Goal: Check status

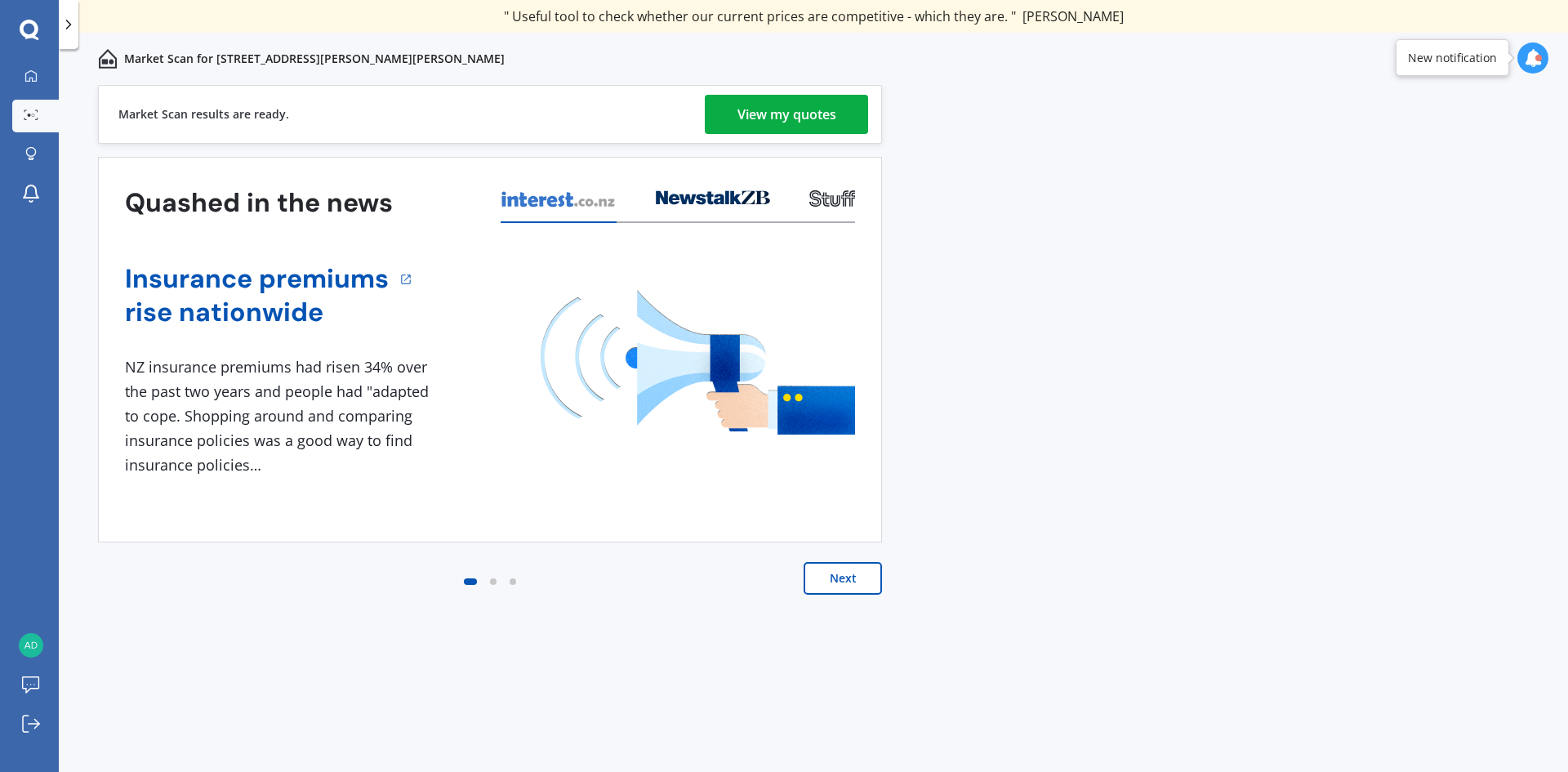
click at [769, 111] on div "View my quotes" at bounding box center [787, 114] width 99 height 39
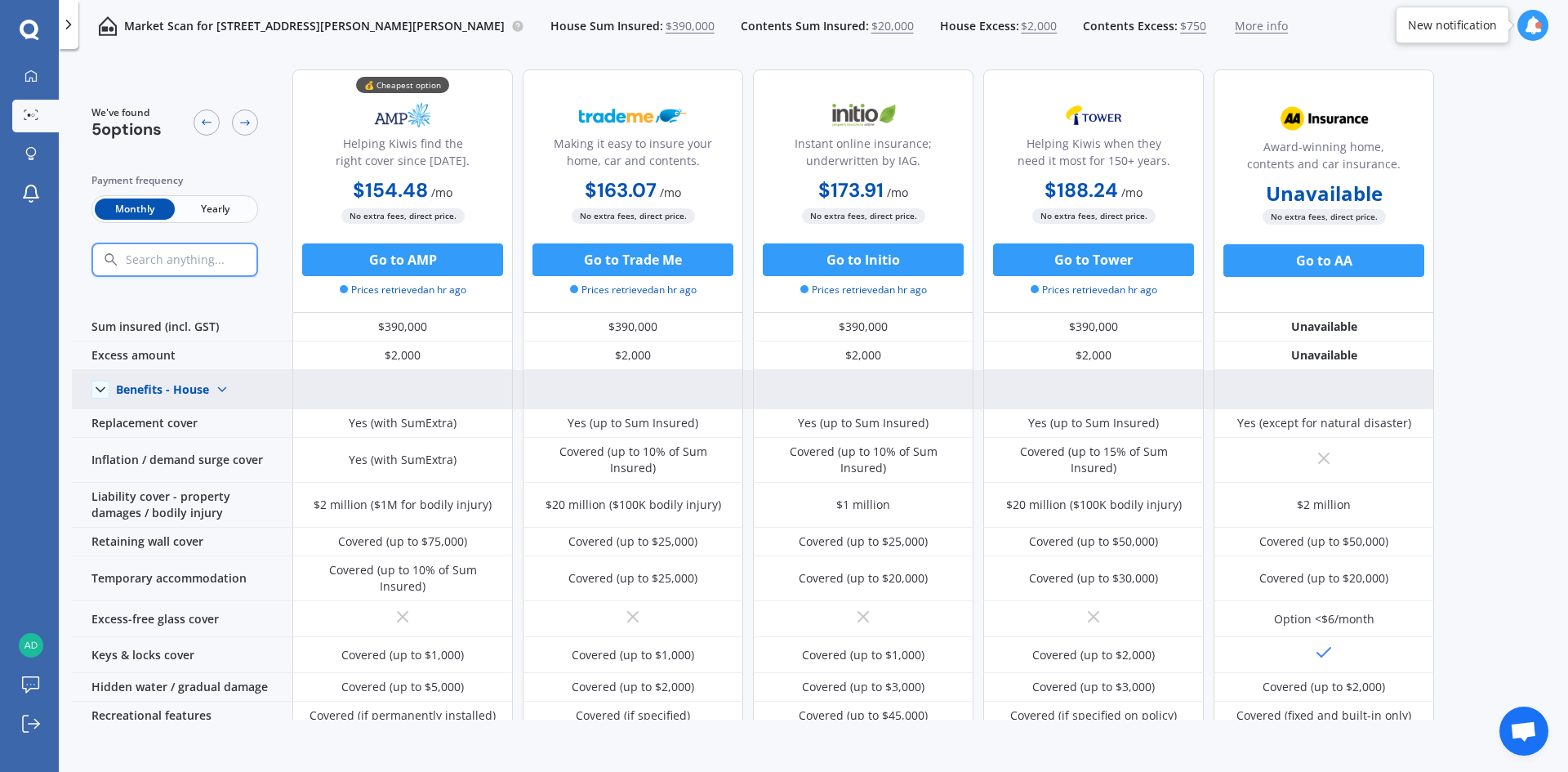
click at [99, 391] on polyline at bounding box center [100, 389] width 8 height 4
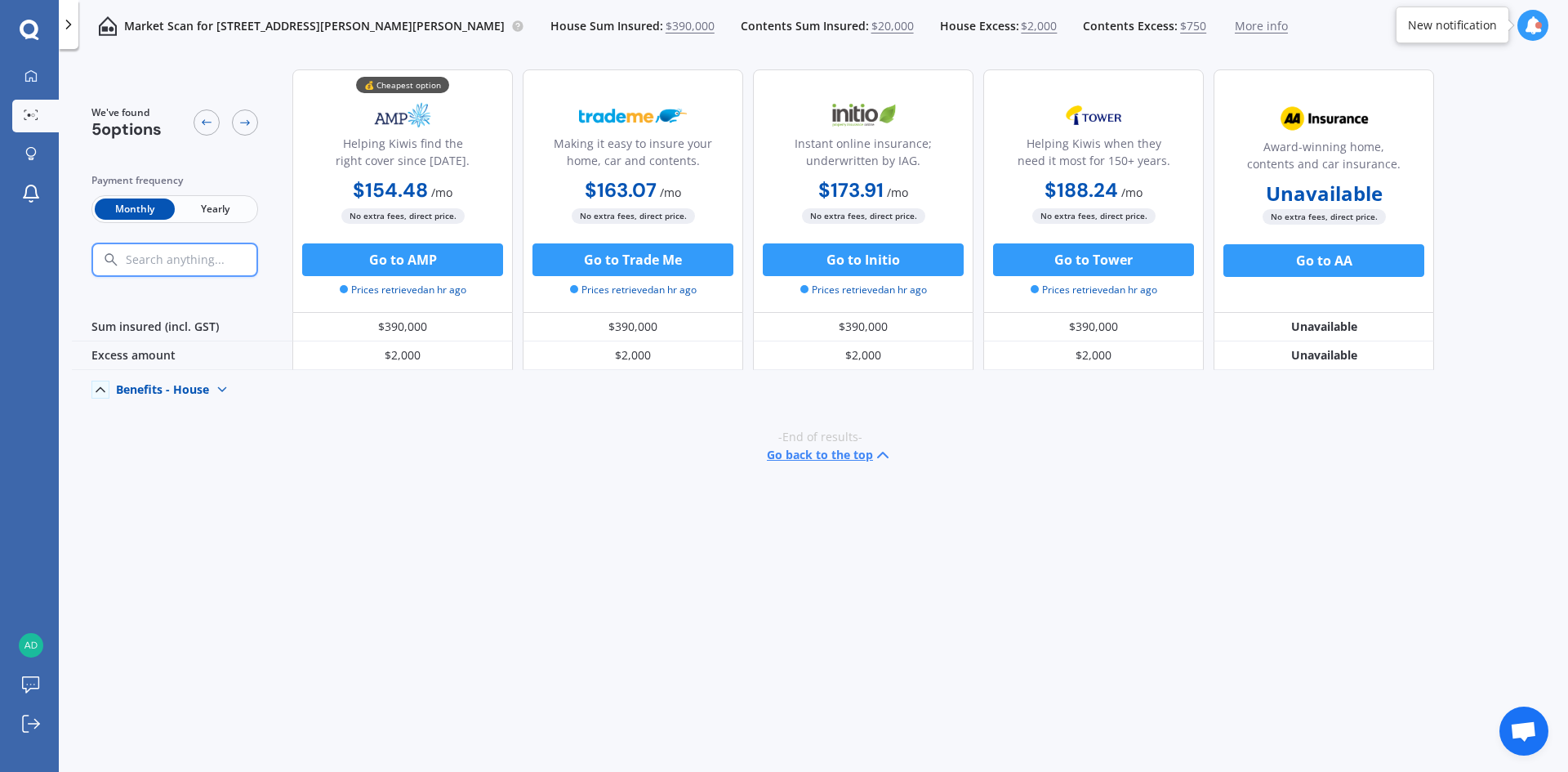
click at [99, 391] on icon at bounding box center [101, 390] width 16 height 16
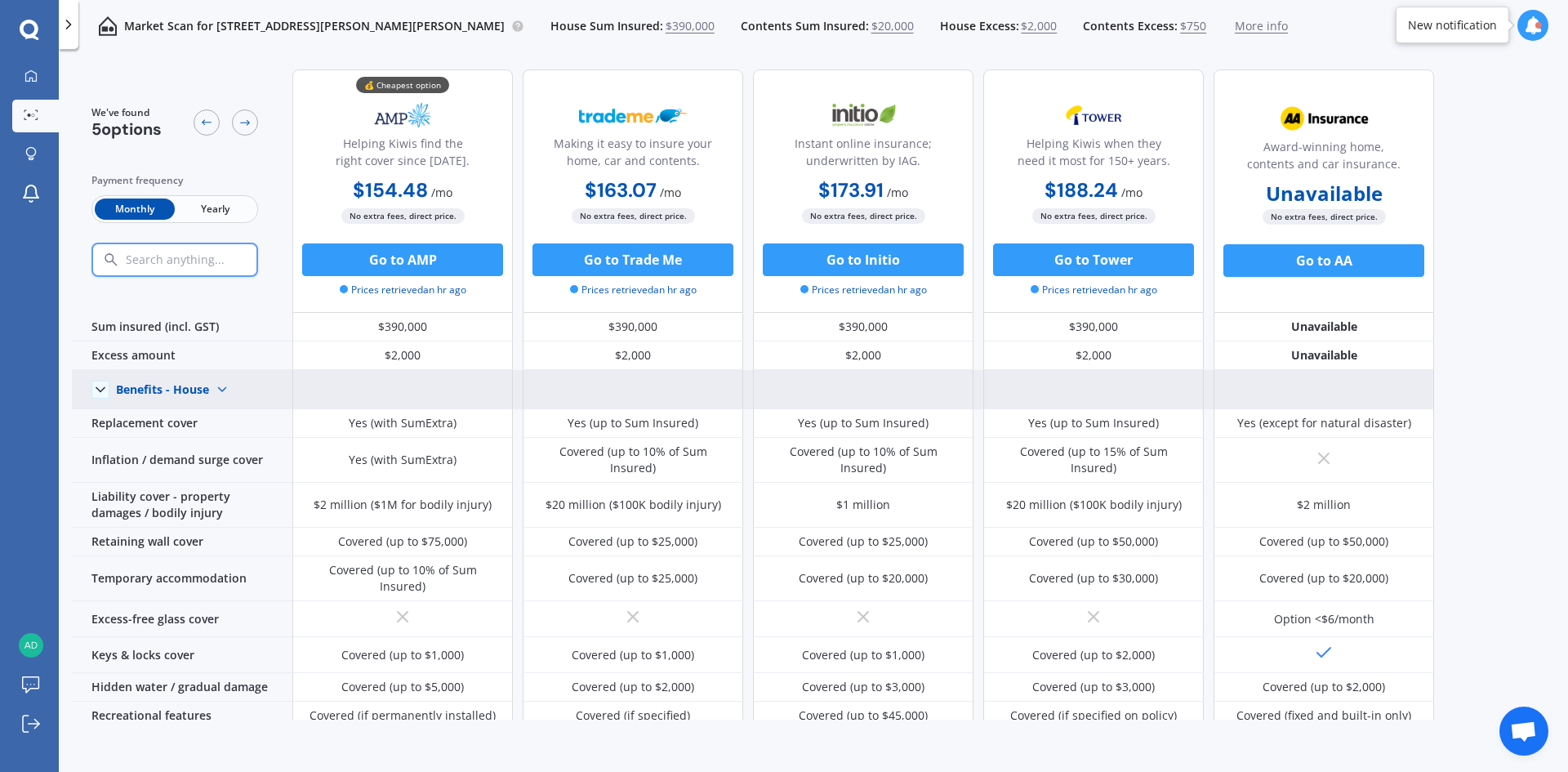
click at [222, 391] on img at bounding box center [222, 389] width 26 height 26
click at [211, 453] on span "Benefits - Contents" at bounding box center [182, 447] width 104 height 15
